Goal: Transaction & Acquisition: Purchase product/service

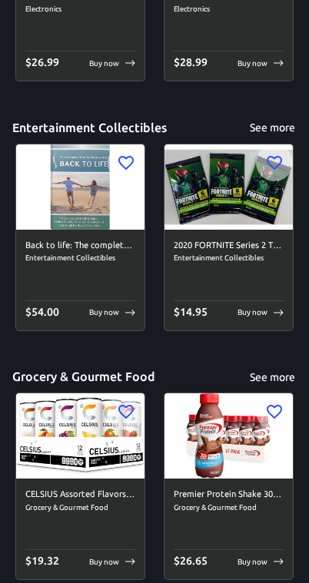
scroll to position [3192, 0]
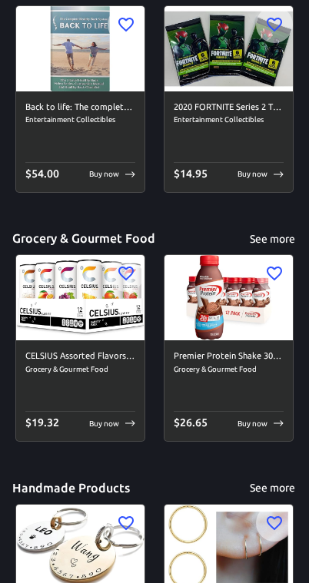
click at [203, 332] on img at bounding box center [228, 298] width 128 height 85
click at [256, 419] on p "Buy now" at bounding box center [252, 425] width 30 height 12
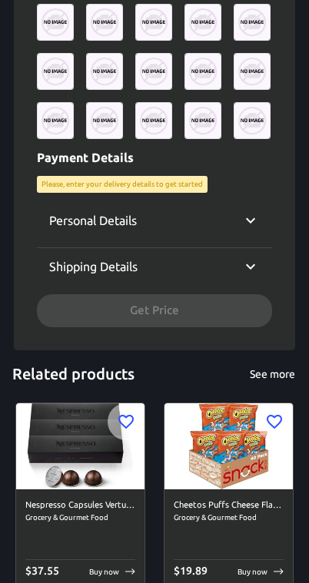
scroll to position [915, 0]
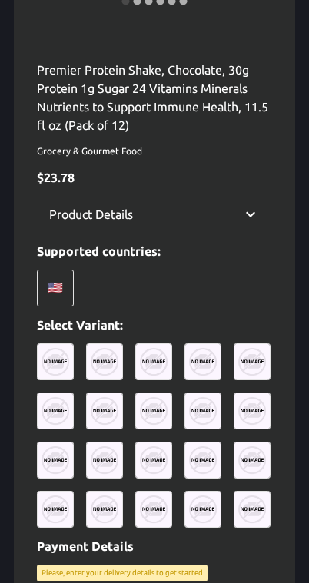
scroll to position [0, 0]
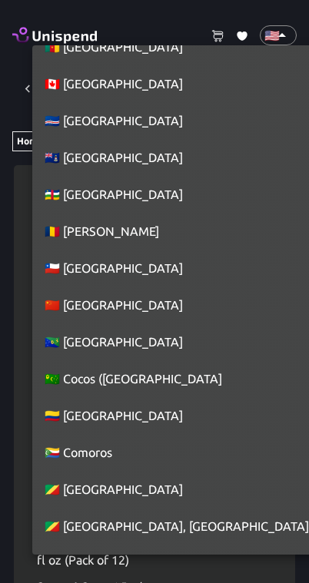
scroll to position [1388, 0]
click at [63, 310] on li "🇨🇳 China" at bounding box center [174, 305] width 284 height 37
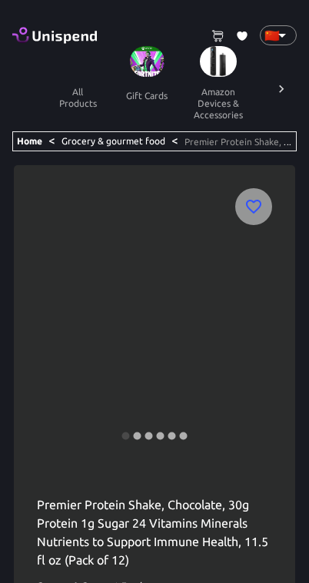
scroll to position [0, 919]
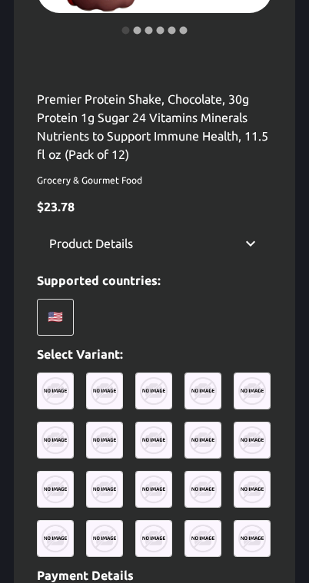
click at [200, 392] on img at bounding box center [202, 391] width 37 height 37
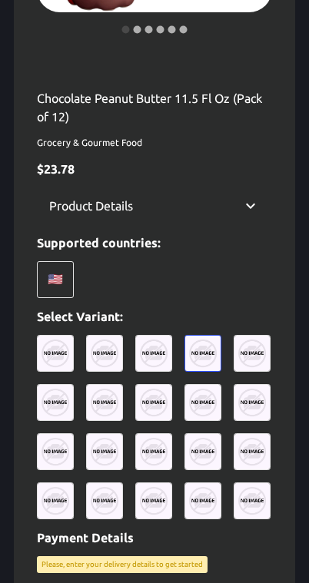
click at [200, 392] on img at bounding box center [202, 402] width 37 height 37
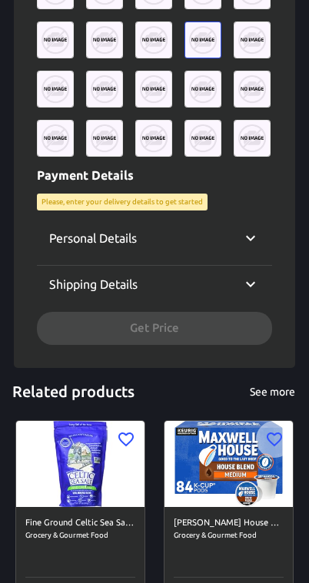
click at [216, 229] on div "Personal Details" at bounding box center [145, 238] width 192 height 18
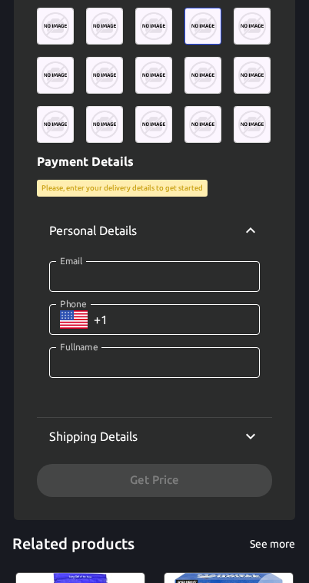
scroll to position [869, 0]
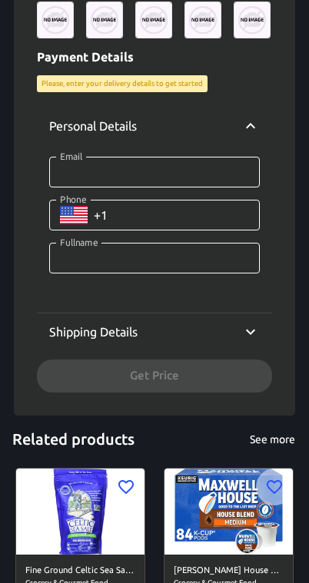
click at [203, 371] on div "Personal Details Email Email Phone ​ Phone Fullname Fullname Shipping Details C…" at bounding box center [154, 246] width 235 height 290
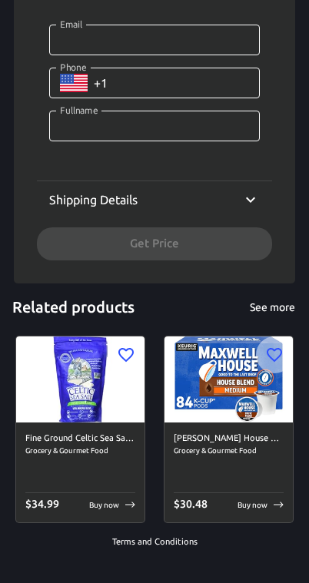
click at [251, 198] on icon at bounding box center [250, 200] width 9 height 5
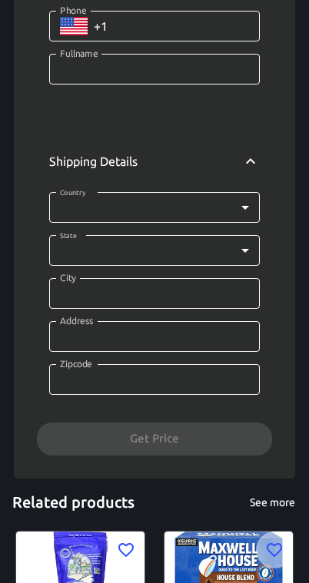
scroll to position [1278, 0]
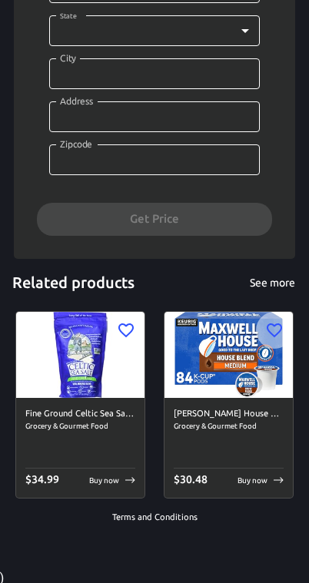
click at [207, 303] on div "Related products See more Fine Ground Celtic Sea Salt – (1) 16 Ounce Resealable…" at bounding box center [154, 386] width 284 height 227
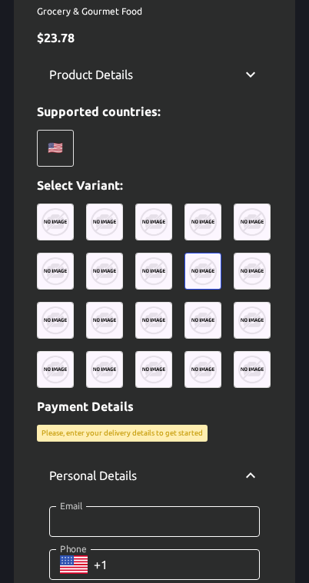
scroll to position [501, 0]
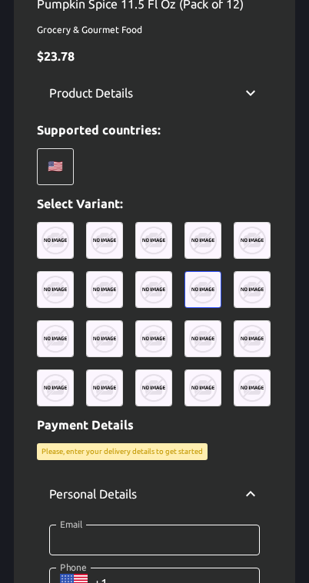
click at [64, 174] on div "🇺🇸" at bounding box center [55, 166] width 37 height 37
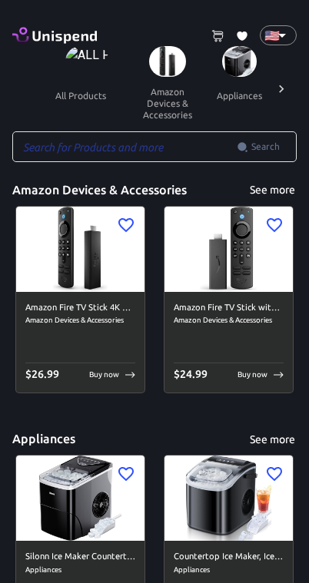
click at [273, 79] on div at bounding box center [281, 88] width 31 height 85
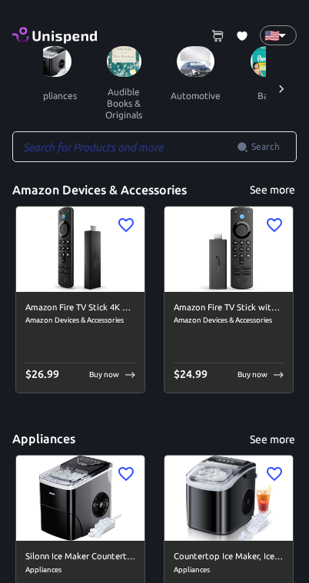
scroll to position [0, 212]
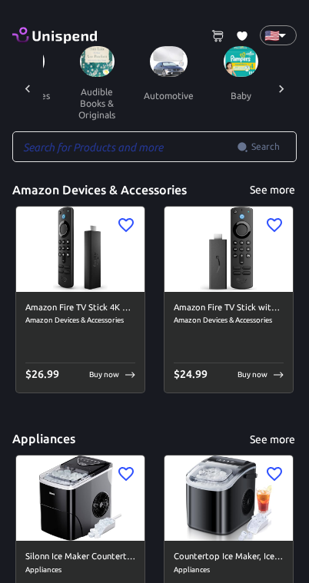
click at [283, 88] on icon at bounding box center [281, 89] width 5 height 8
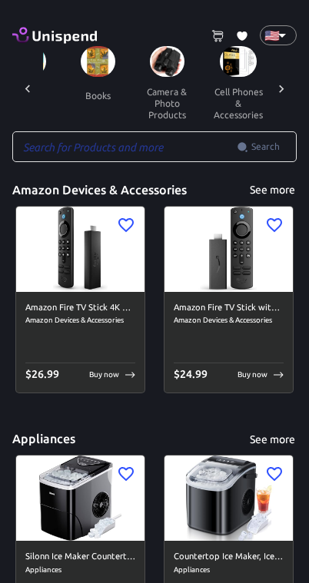
click at [280, 86] on icon at bounding box center [281, 88] width 15 height 15
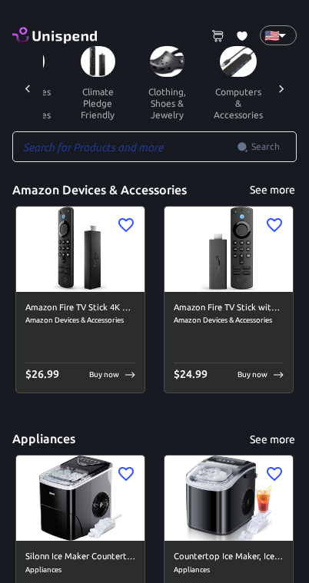
click at [270, 94] on div at bounding box center [281, 88] width 31 height 85
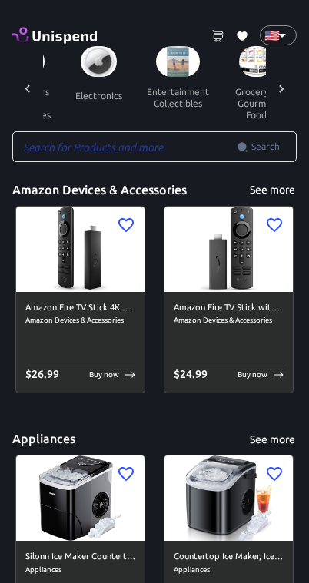
click at [276, 88] on icon at bounding box center [281, 88] width 15 height 15
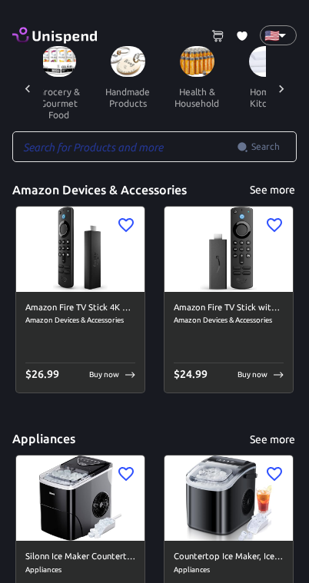
scroll to position [0, 1060]
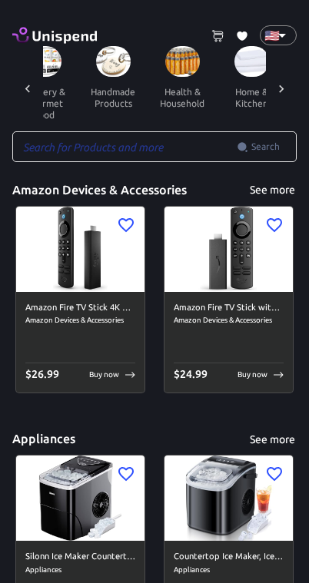
click at [165, 67] on img at bounding box center [182, 61] width 35 height 31
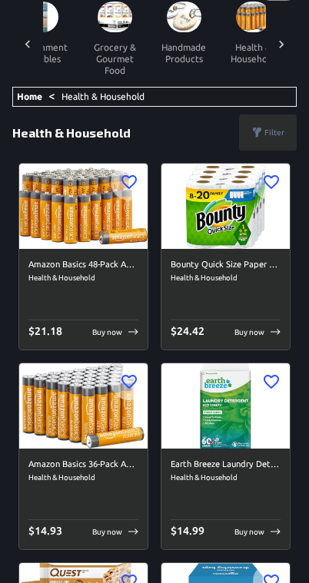
scroll to position [45, 0]
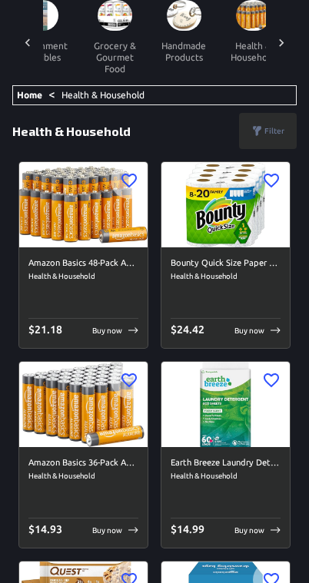
click at [224, 258] on h6 "Bounty Quick Size Paper Towels, White, 8 Family Rolls = 20 Regular Rolls (Packa…" at bounding box center [226, 264] width 110 height 14
